Goal: Information Seeking & Learning: Find specific page/section

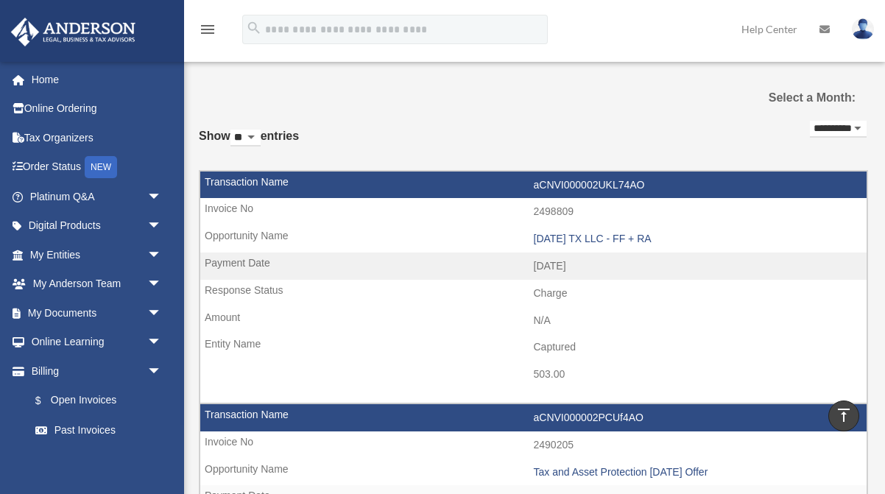
scroll to position [322, 0]
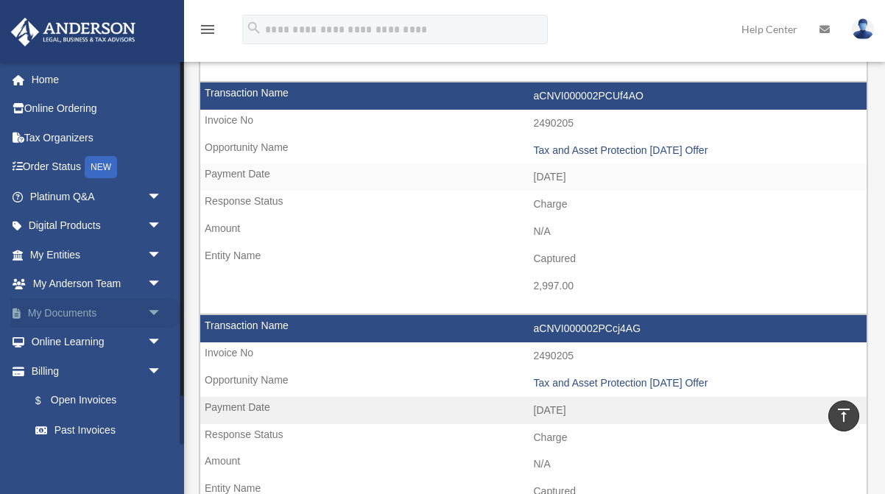
click at [61, 302] on link "My Documents arrow_drop_down" at bounding box center [97, 312] width 174 height 29
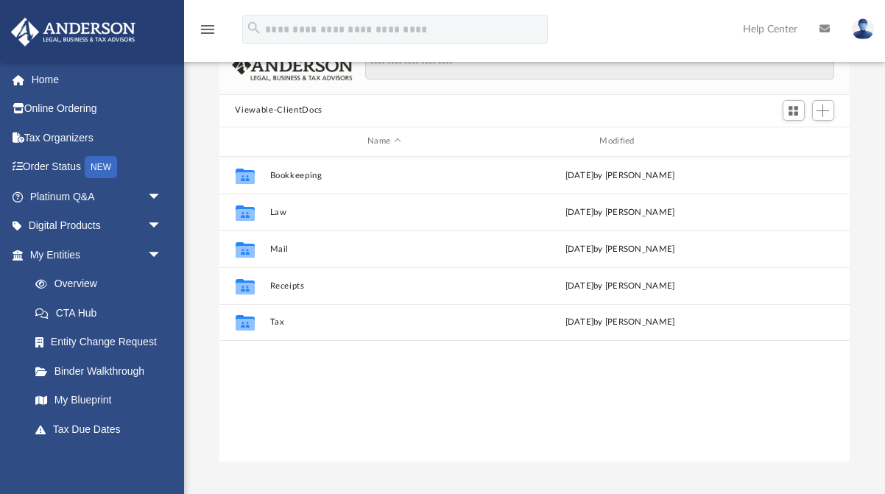
scroll to position [335, 631]
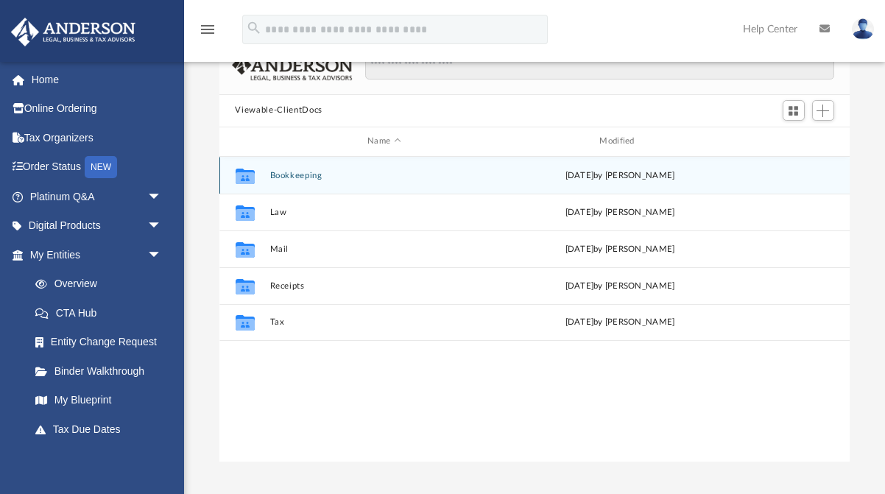
click at [306, 176] on button "Bookkeeping" at bounding box center [383, 176] width 229 height 10
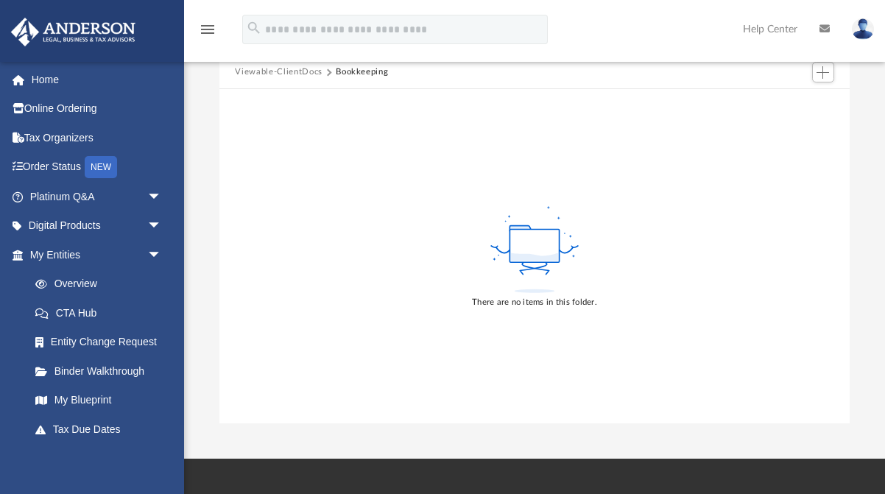
scroll to position [134, 0]
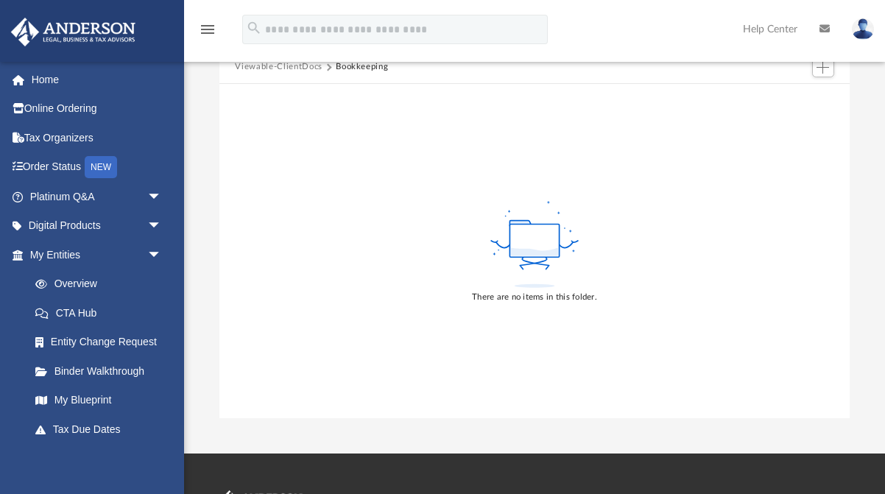
click at [286, 67] on button "Viewable-ClientDocs" at bounding box center [278, 66] width 87 height 13
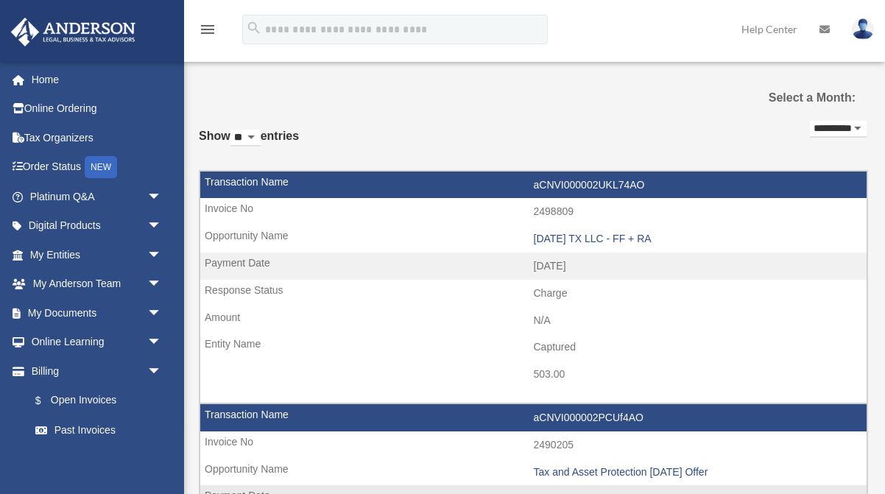
scroll to position [322, 0]
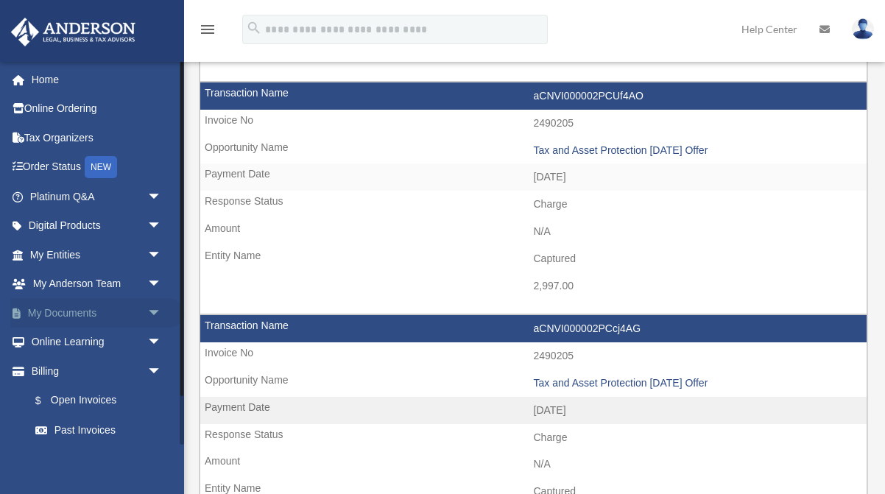
click at [81, 306] on link "My Documents arrow_drop_down" at bounding box center [97, 312] width 174 height 29
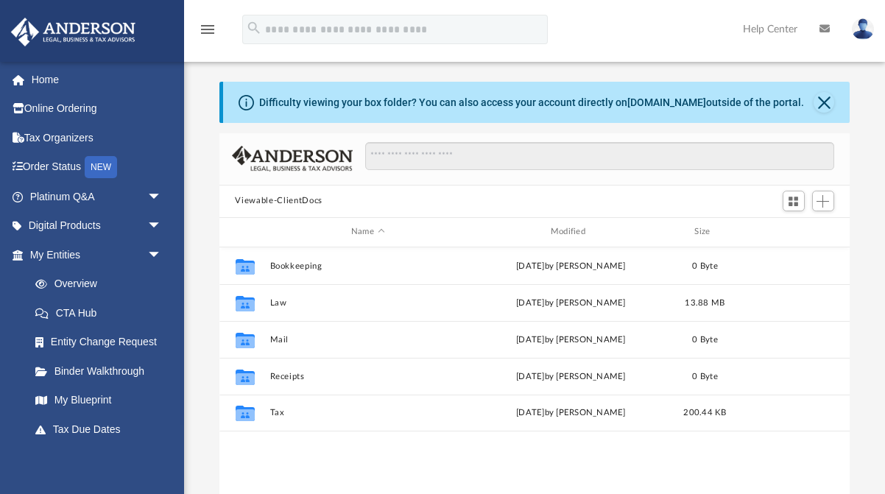
scroll to position [335, 631]
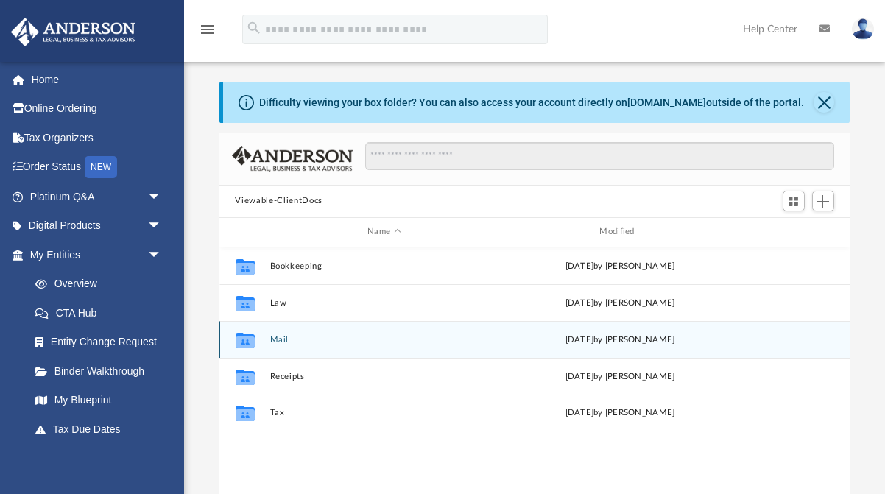
click at [286, 336] on button "Mail" at bounding box center [383, 340] width 229 height 10
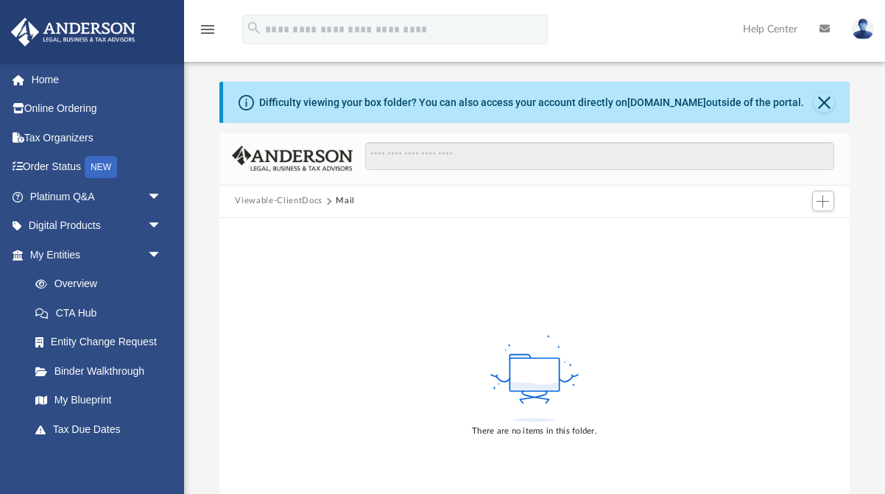
click at [303, 197] on button "Viewable-ClientDocs" at bounding box center [278, 200] width 87 height 13
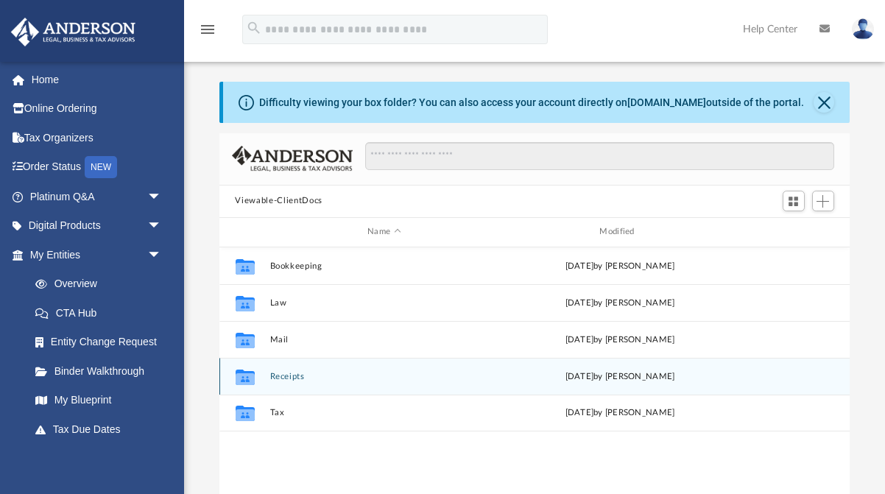
click at [286, 374] on button "Receipts" at bounding box center [383, 377] width 229 height 10
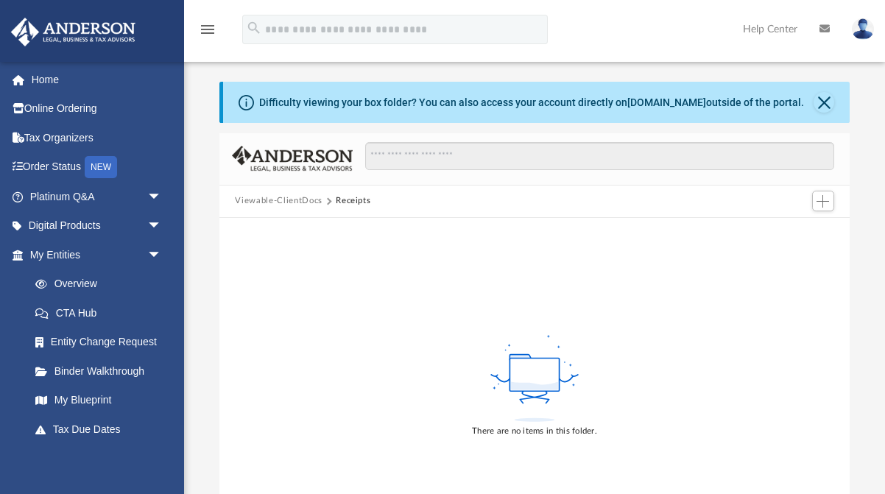
click at [303, 201] on button "Viewable-ClientDocs" at bounding box center [278, 200] width 87 height 13
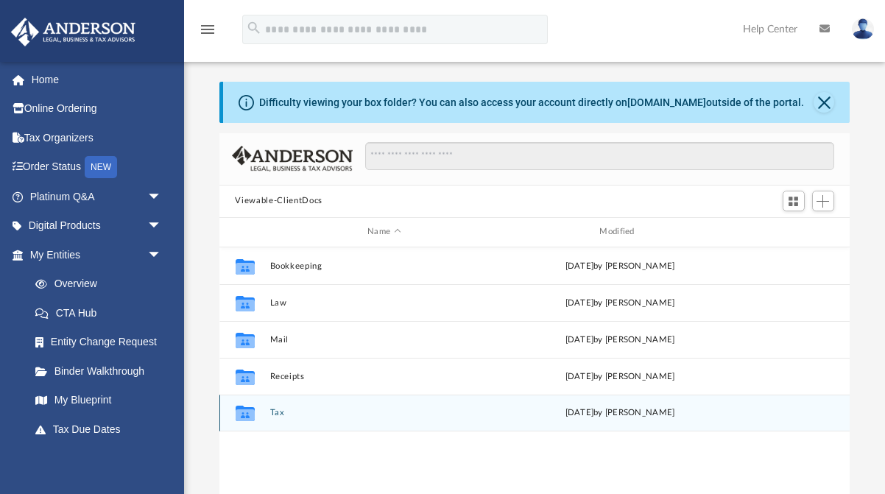
click at [277, 410] on button "Tax" at bounding box center [383, 413] width 229 height 10
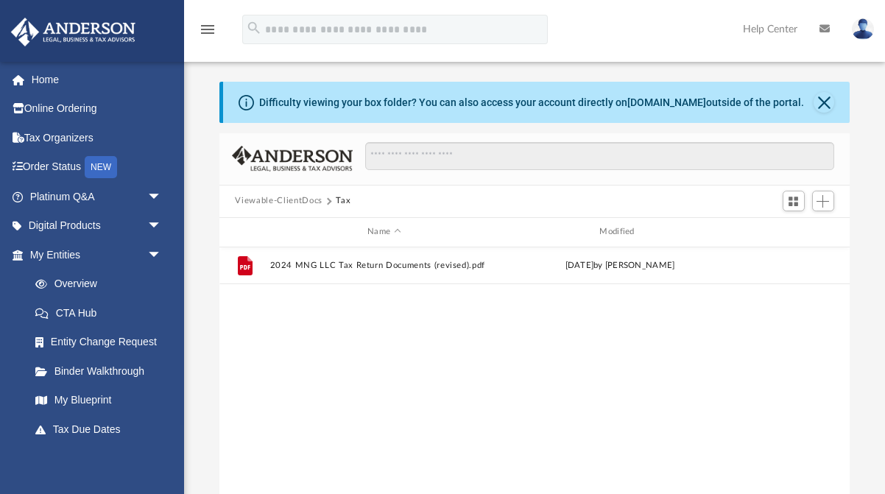
click at [282, 199] on button "Viewable-ClientDocs" at bounding box center [278, 200] width 87 height 13
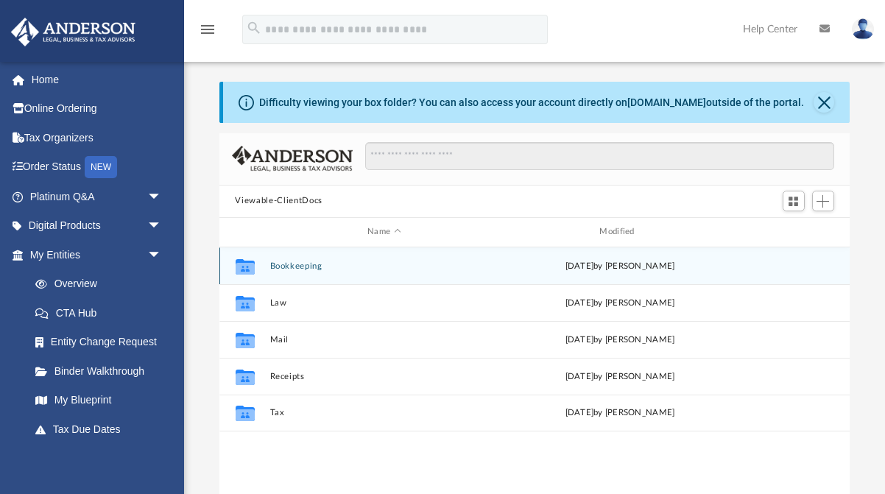
click at [299, 263] on button "Bookkeeping" at bounding box center [383, 266] width 229 height 10
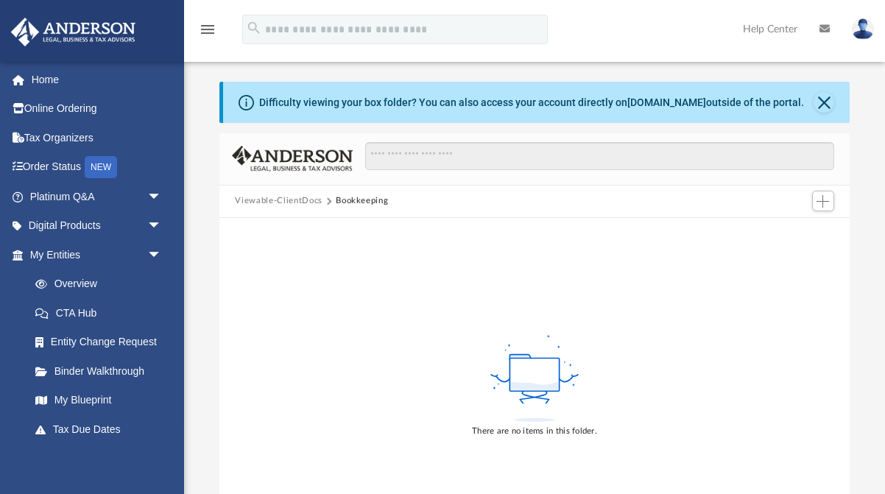
click at [290, 202] on button "Viewable-ClientDocs" at bounding box center [278, 200] width 87 height 13
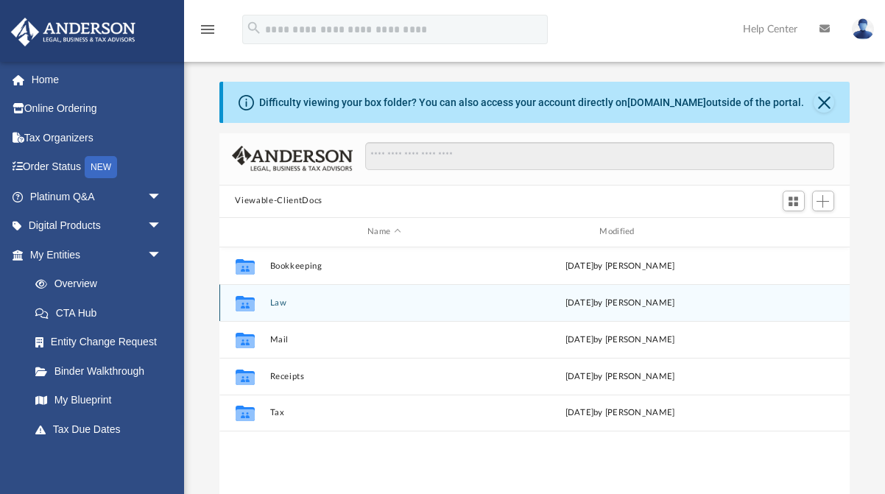
click at [275, 302] on button "Law" at bounding box center [383, 303] width 229 height 10
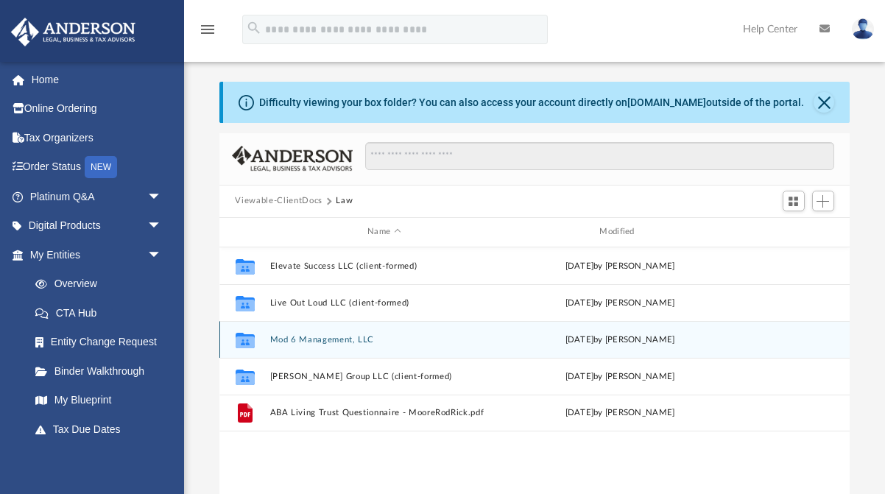
click at [333, 341] on button "Mod 6 Management, LLC" at bounding box center [383, 340] width 229 height 10
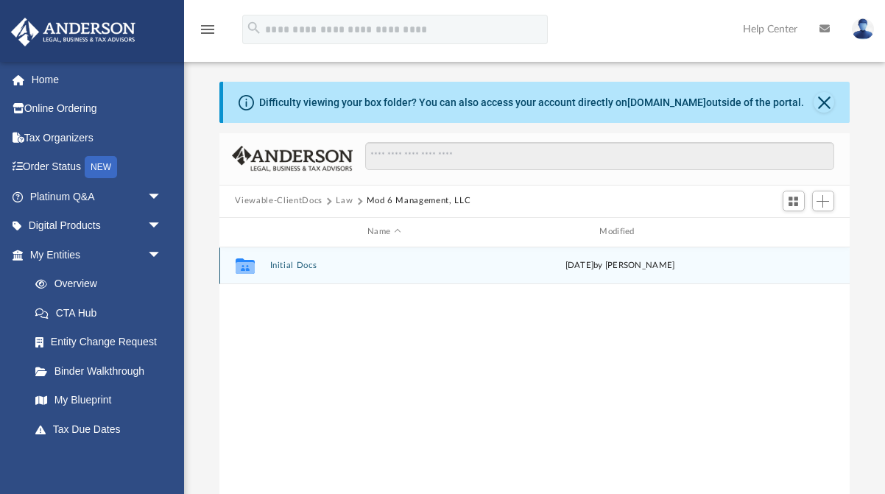
scroll to position [0, 0]
click at [298, 258] on div "Collaborated Folder Initial Docs Mon Aug 4 2025 by Cynthia Peters" at bounding box center [534, 265] width 631 height 37
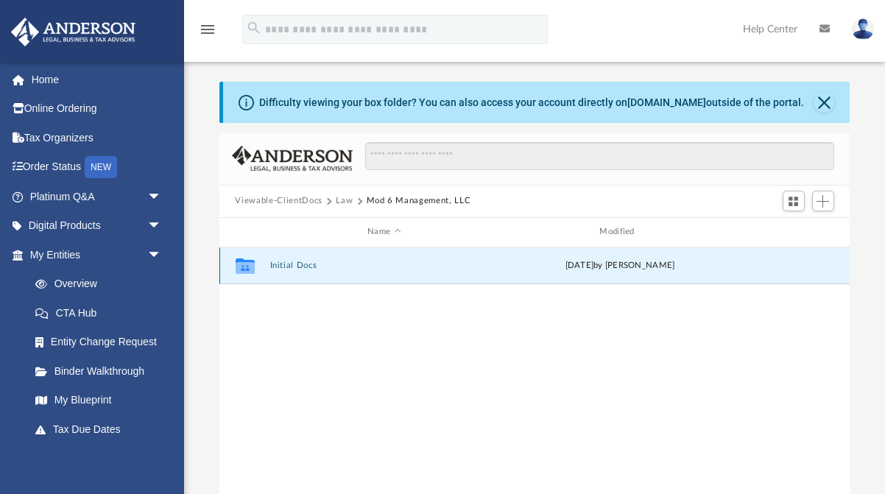
click at [294, 262] on button "Initial Docs" at bounding box center [383, 266] width 229 height 10
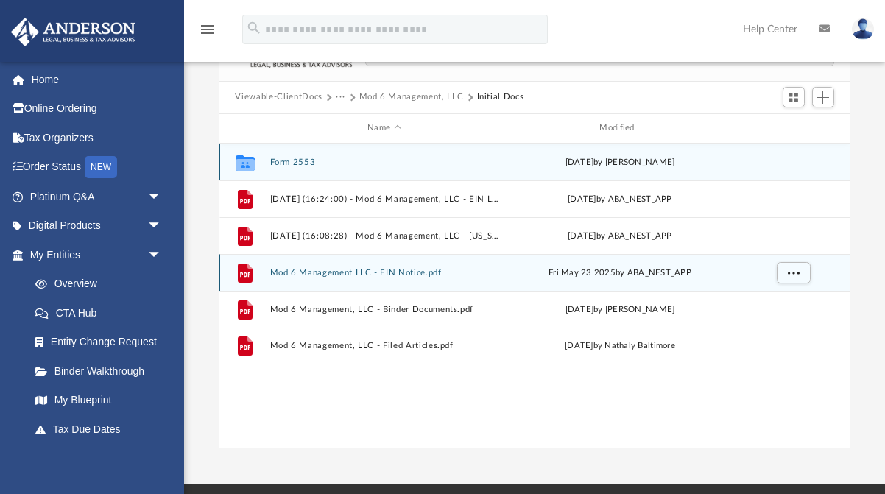
scroll to position [105, 0]
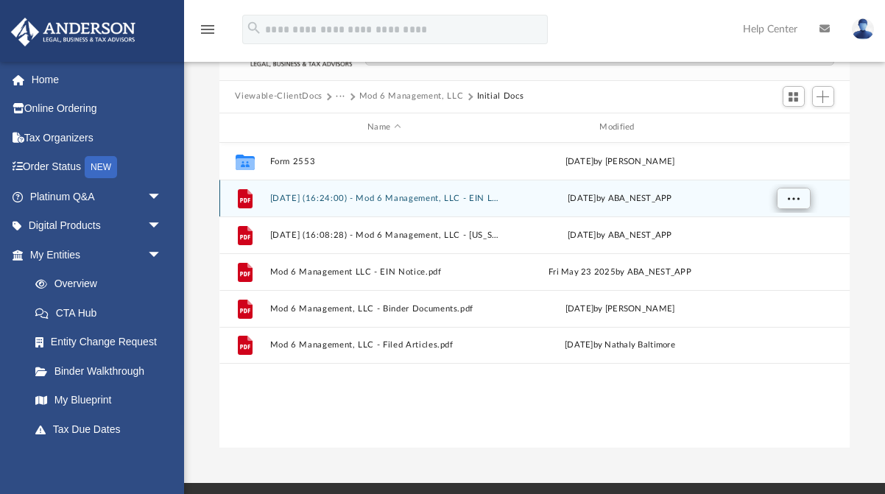
click at [791, 198] on span "More options" at bounding box center [793, 198] width 12 height 8
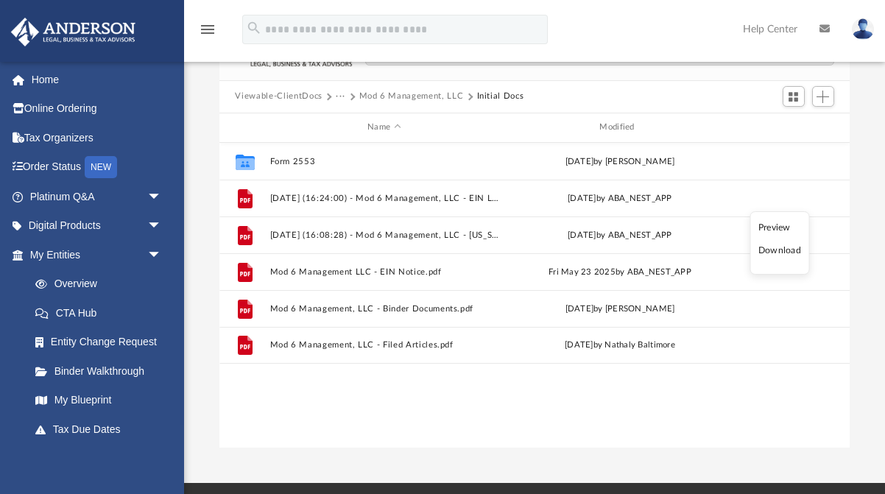
click at [779, 226] on li "Preview" at bounding box center [779, 227] width 43 height 15
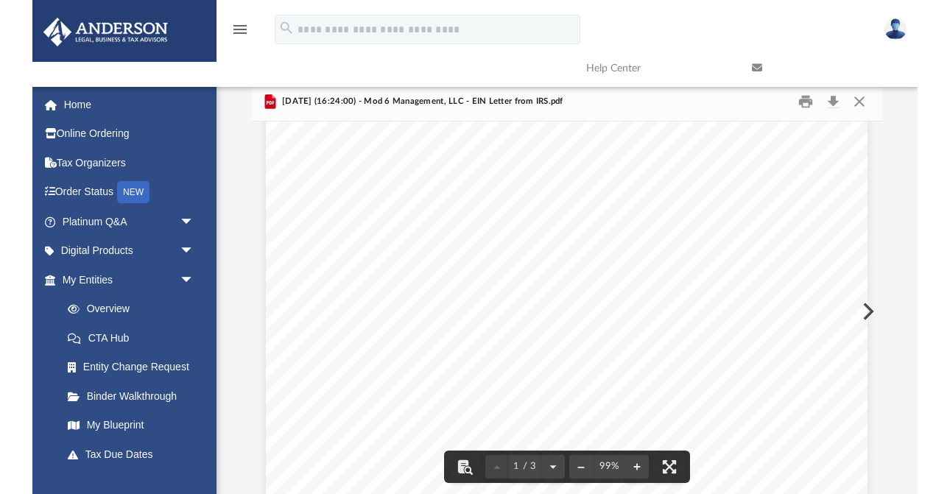
scroll to position [35, 0]
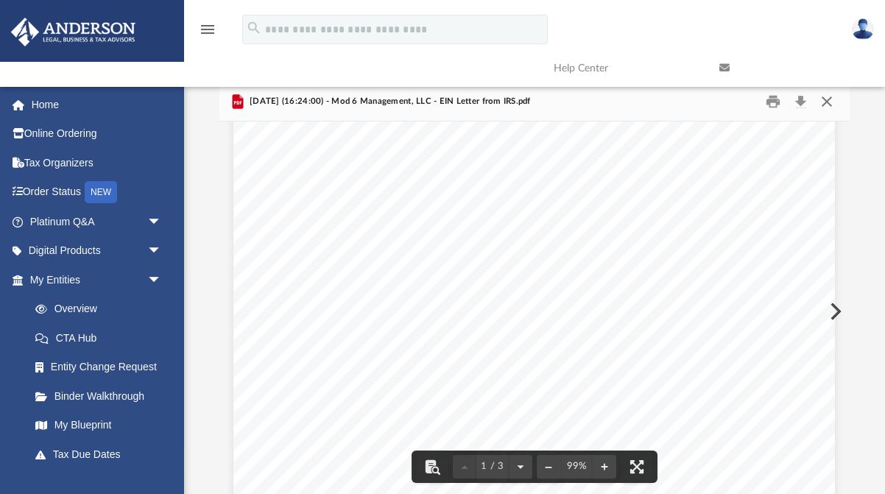
click at [821, 101] on button "Close" at bounding box center [826, 101] width 26 height 23
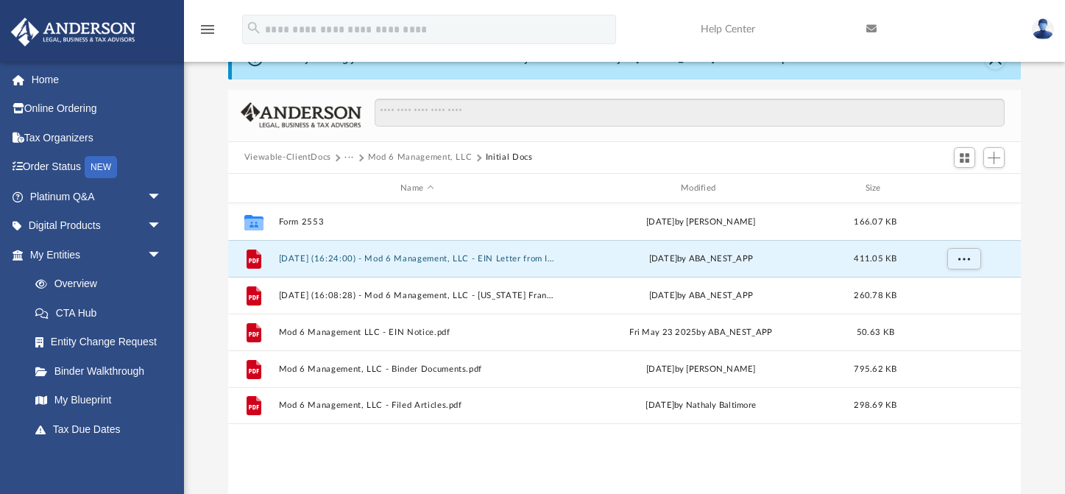
scroll to position [335, 793]
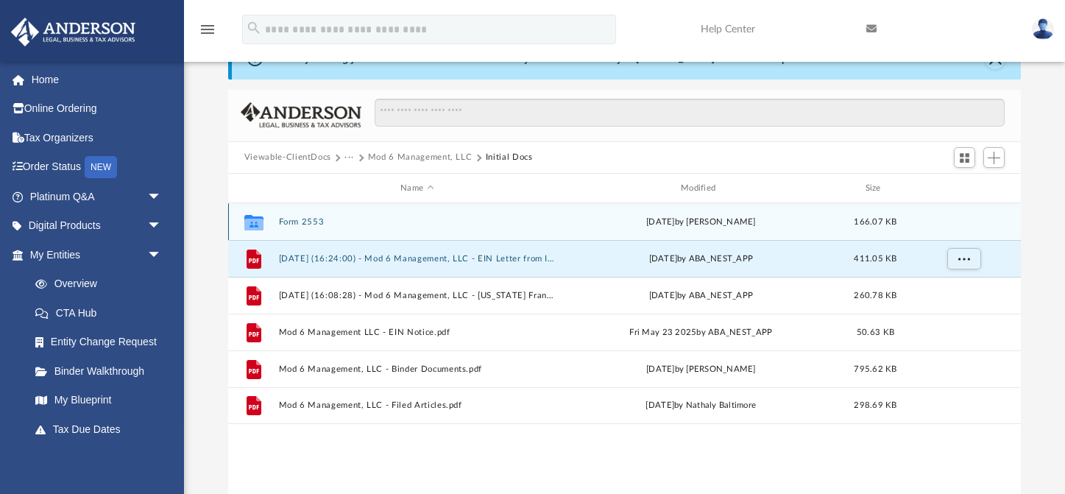
click at [296, 228] on div "Collaborated Folder Form 2553 Tue Jun 10 2025 by Michael Garrett 166.07 KB" at bounding box center [624, 221] width 793 height 37
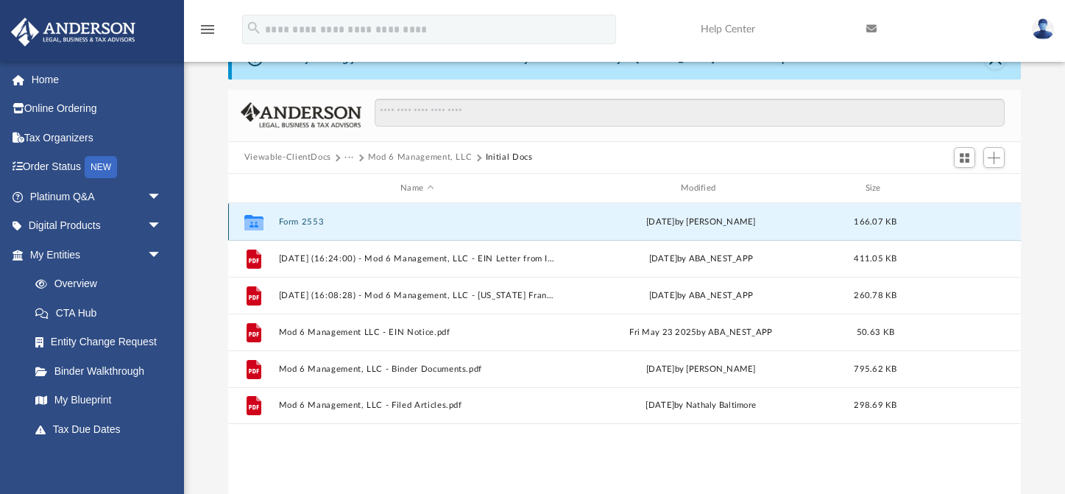
click at [302, 222] on button "Form 2553" at bounding box center [416, 222] width 277 height 10
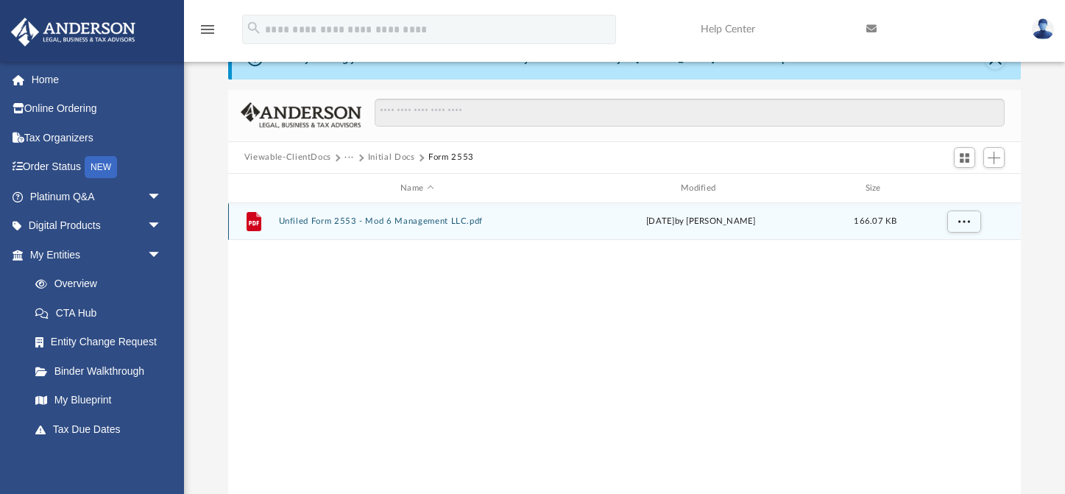
click at [336, 220] on button "Unfiled Form 2553 - Mod 6 Management LLC.pdf" at bounding box center [416, 222] width 277 height 10
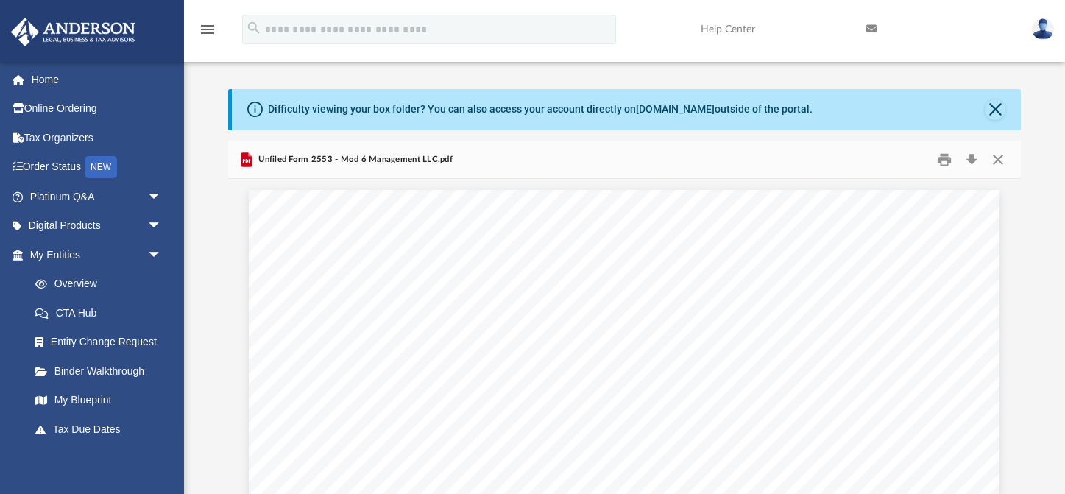
scroll to position [0, 0]
click at [884, 158] on button "Close" at bounding box center [998, 159] width 26 height 23
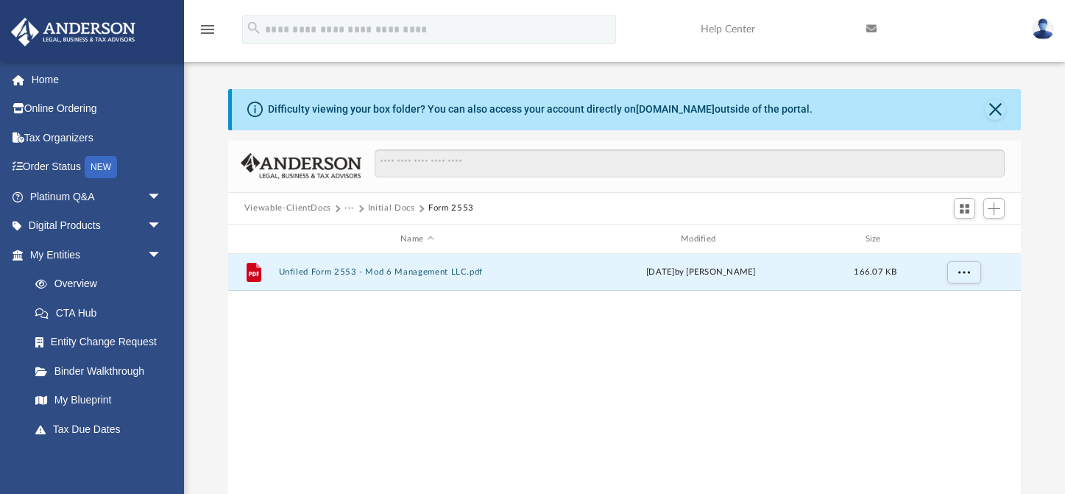
click at [345, 205] on button "···" at bounding box center [349, 208] width 10 height 13
click at [385, 208] on button "Initial Docs" at bounding box center [391, 208] width 47 height 13
